Goal: Find specific page/section: Find specific page/section

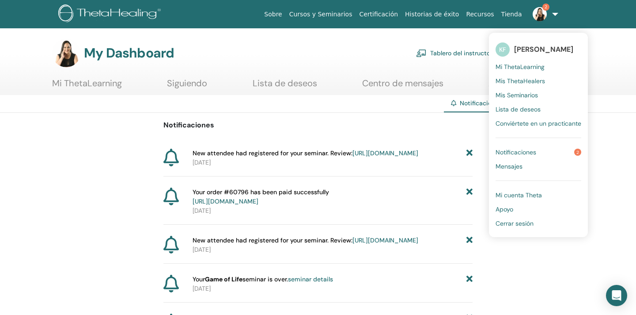
scroll to position [10, 0]
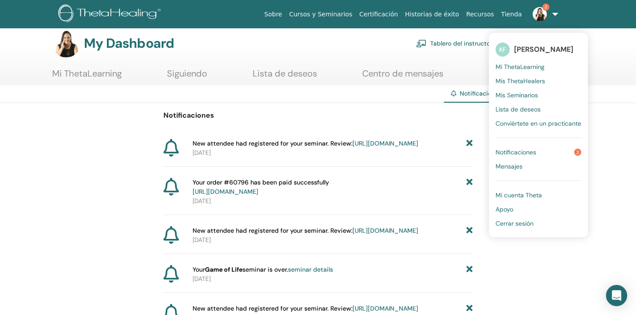
click at [516, 151] on span "Notificaciones" at bounding box center [516, 152] width 41 height 8
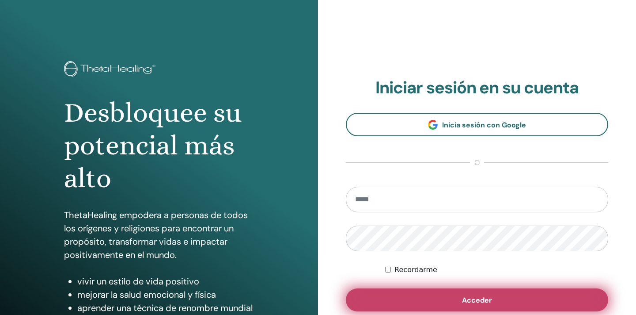
type input "**********"
click at [488, 300] on span "Acceder" at bounding box center [477, 299] width 30 height 9
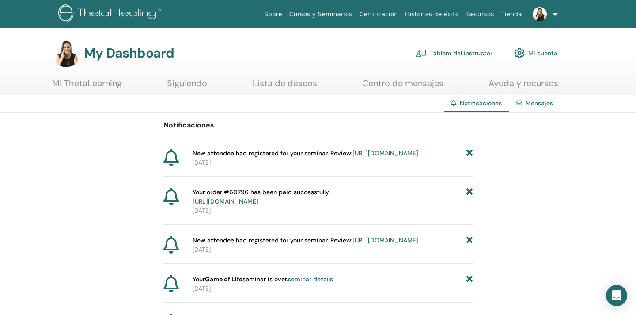
click at [463, 57] on link "Tablero del instructor" at bounding box center [454, 52] width 76 height 19
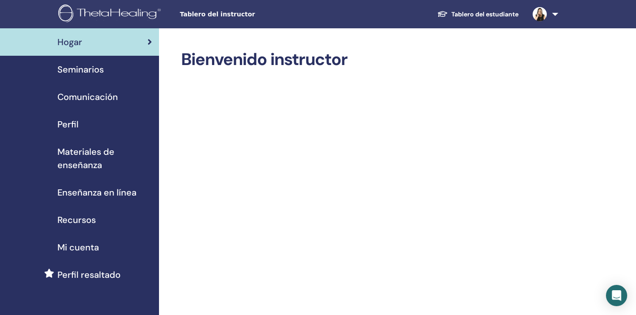
click at [92, 72] on span "Seminarios" at bounding box center [80, 69] width 46 height 13
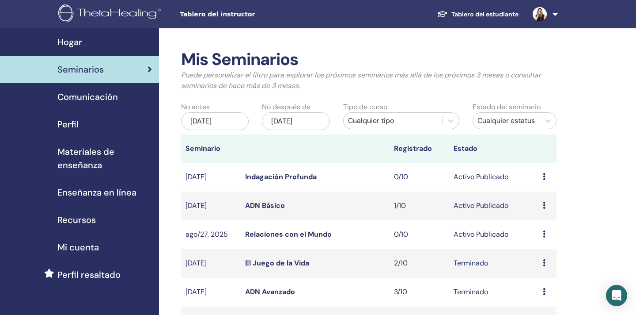
click at [272, 206] on link "ADN Básico" at bounding box center [265, 205] width 40 height 9
